Goal: Information Seeking & Learning: Check status

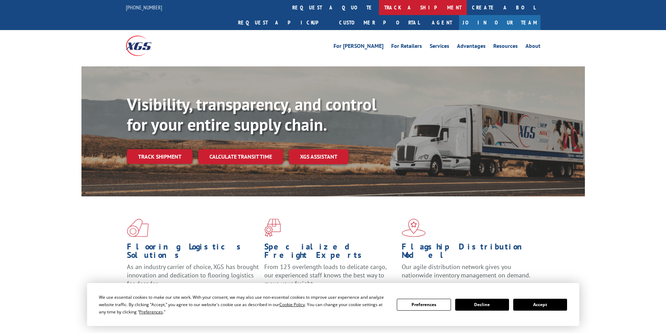
click at [379, 10] on link "track a shipment" at bounding box center [423, 7] width 88 height 15
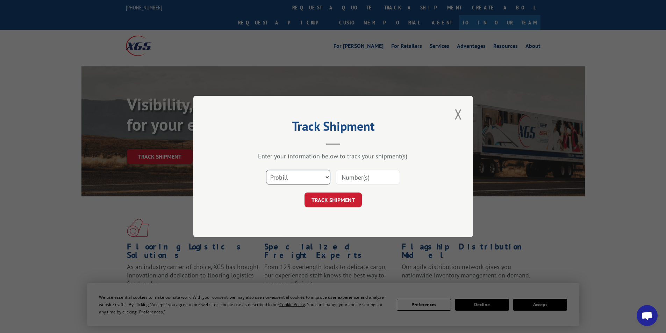
click at [328, 177] on select "Select category... Probill BOL PO" at bounding box center [298, 177] width 64 height 15
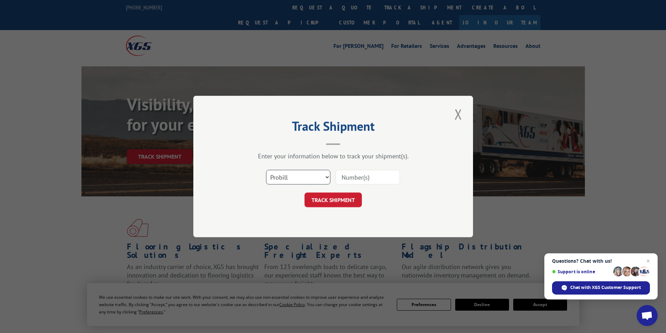
select select "po"
click at [266, 170] on select "Select category... Probill BOL PO" at bounding box center [298, 177] width 64 height 15
click at [369, 178] on input at bounding box center [368, 177] width 64 height 15
type input "09521240"
click at [351, 203] on button "TRACK SHIPMENT" at bounding box center [333, 200] width 57 height 15
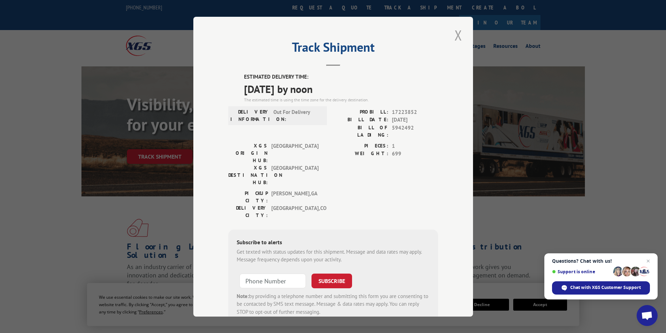
click at [455, 34] on button "Close modal" at bounding box center [459, 35] width 12 height 19
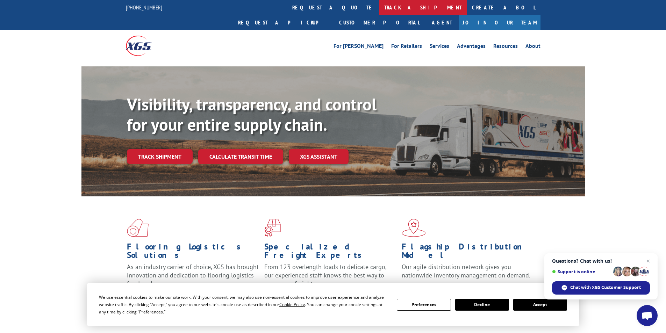
click at [379, 7] on link "track a shipment" at bounding box center [423, 7] width 88 height 15
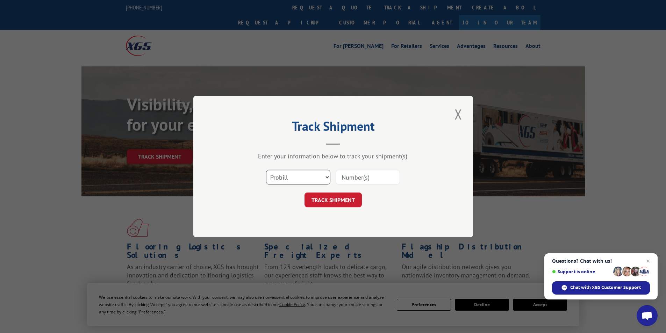
click at [328, 176] on select "Select category... Probill BOL PO" at bounding box center [298, 177] width 64 height 15
select select "po"
click at [266, 170] on select "Select category... Probill BOL PO" at bounding box center [298, 177] width 64 height 15
click at [349, 180] on input at bounding box center [368, 177] width 64 height 15
type input "09521105"
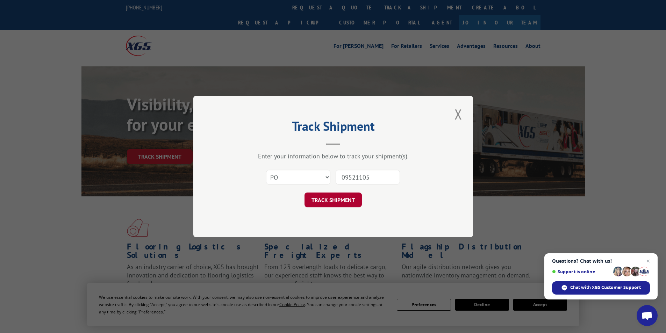
click at [335, 202] on button "TRACK SHIPMENT" at bounding box center [333, 200] width 57 height 15
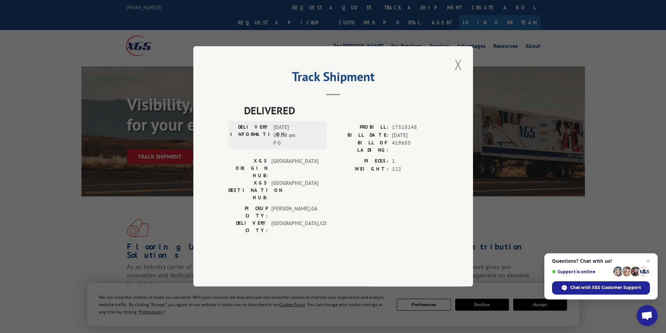
click at [460, 74] on button "Close modal" at bounding box center [459, 64] width 12 height 19
